Goal: Check status: Check status

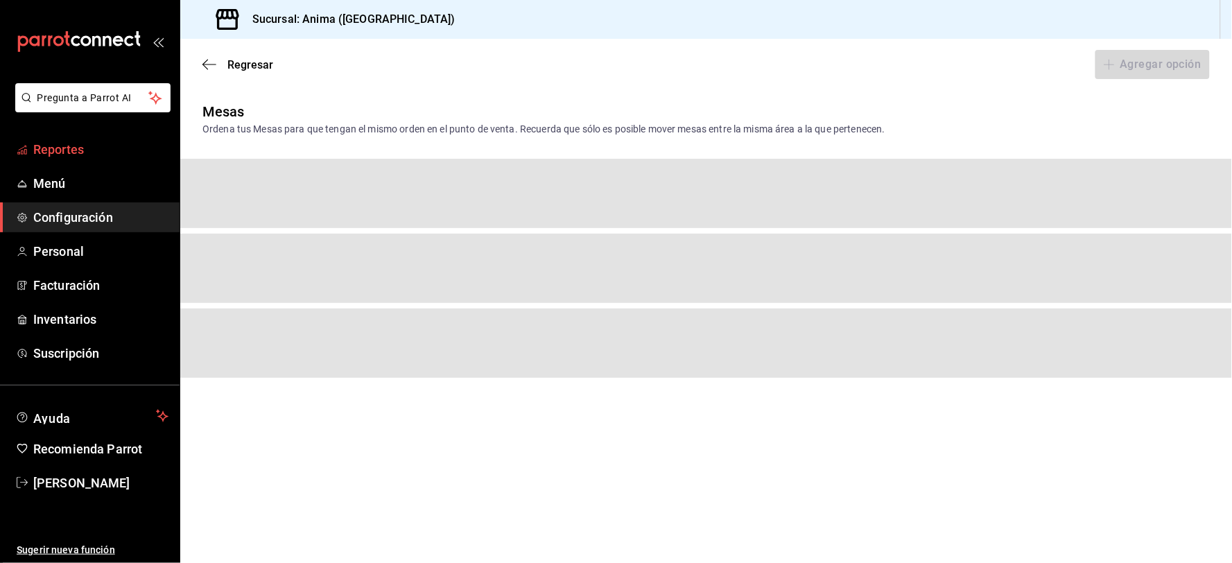
click at [76, 155] on span "Reportes" at bounding box center [100, 149] width 135 height 19
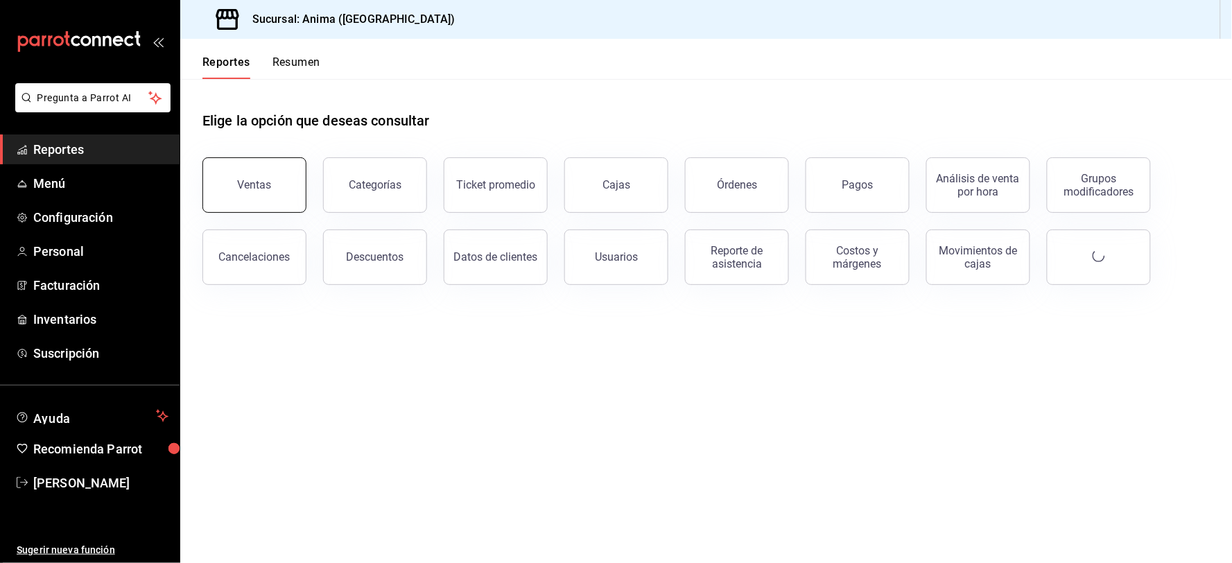
click at [236, 187] on button "Ventas" at bounding box center [254, 184] width 104 height 55
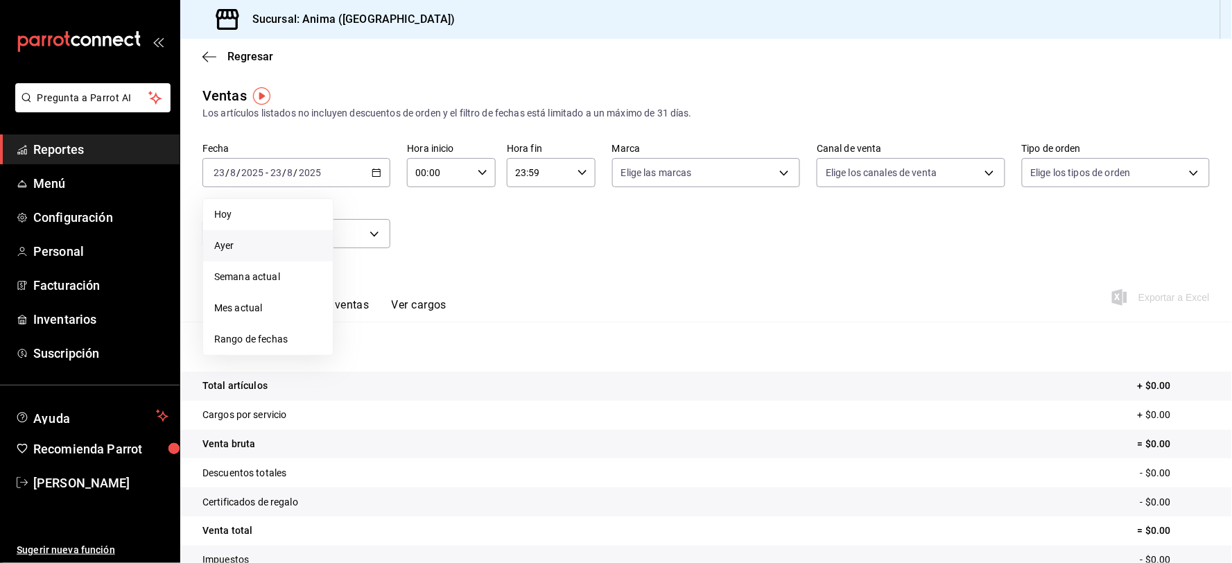
click at [248, 241] on span "Ayer" at bounding box center [267, 246] width 107 height 15
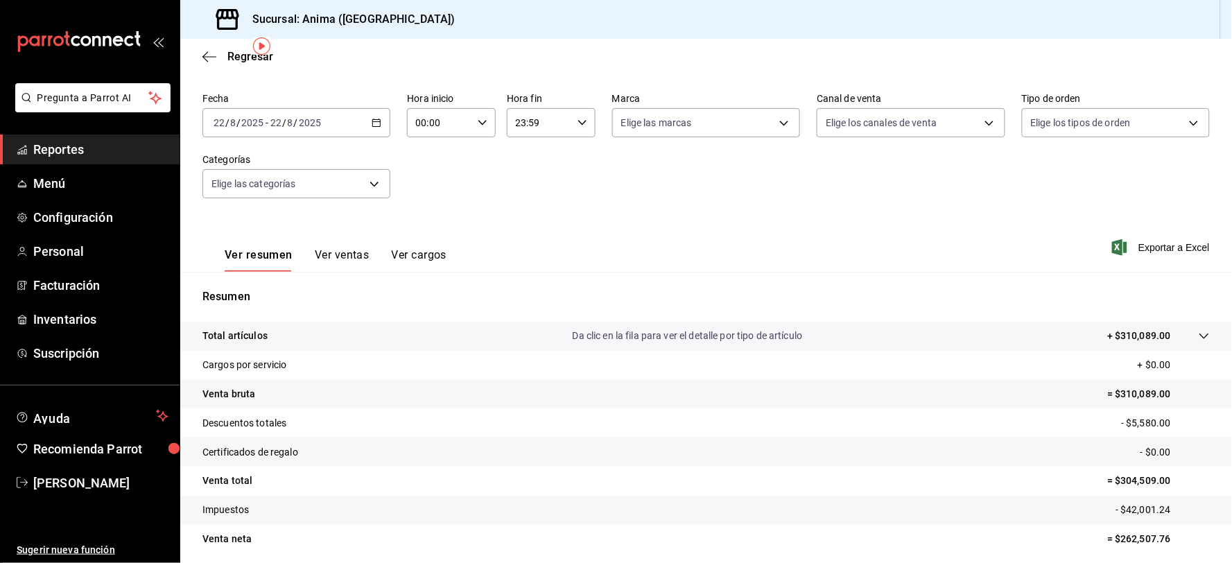
scroll to position [50, 0]
